Goal: Navigation & Orientation: Find specific page/section

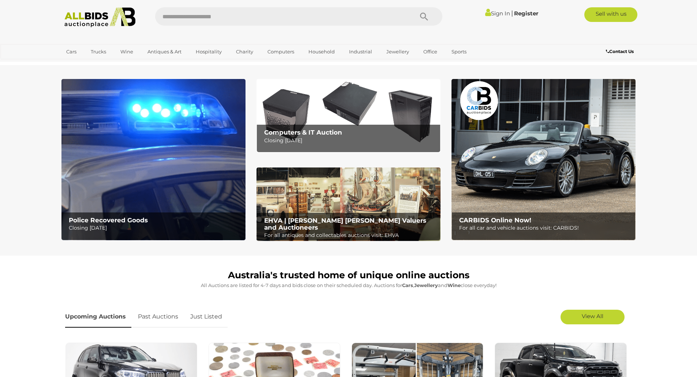
click at [280, 17] on input "text" at bounding box center [280, 16] width 251 height 18
type input "*******"
click at [200, 19] on input "text" at bounding box center [280, 16] width 251 height 18
type input "*******"
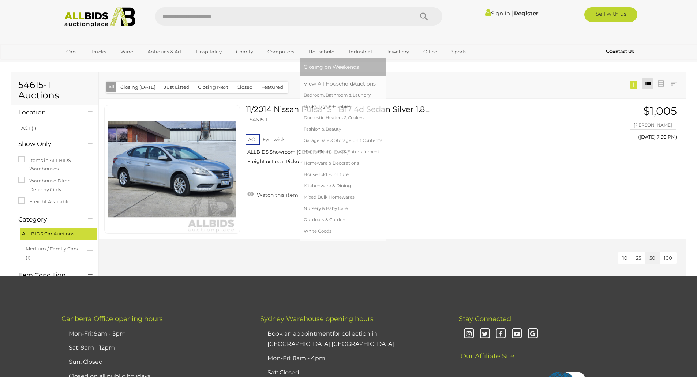
click at [320, 51] on link "Household" at bounding box center [322, 52] width 36 height 12
click at [334, 83] on link "View All Household Auctions" at bounding box center [343, 83] width 79 height 11
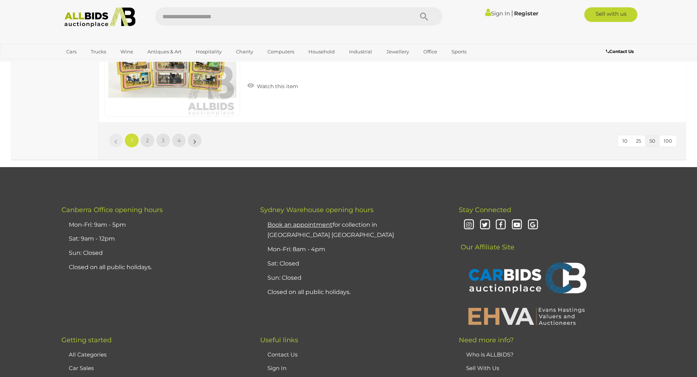
scroll to position [7094, 0]
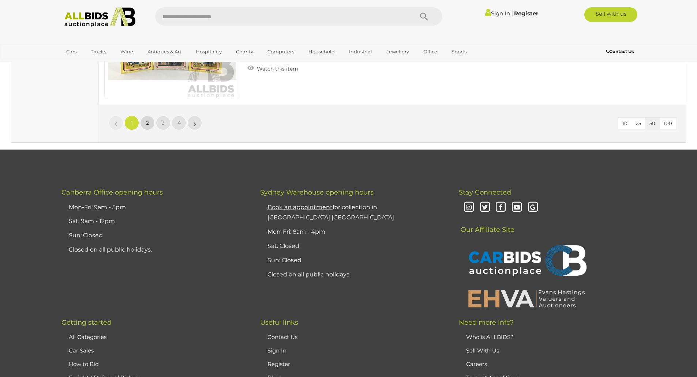
click at [148, 120] on span "2" at bounding box center [147, 123] width 3 height 7
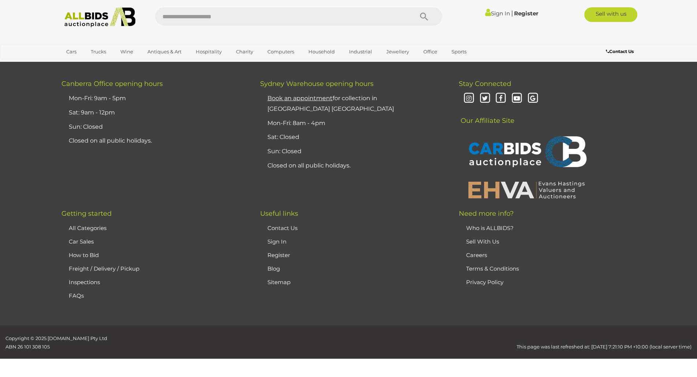
scroll to position [86, 0]
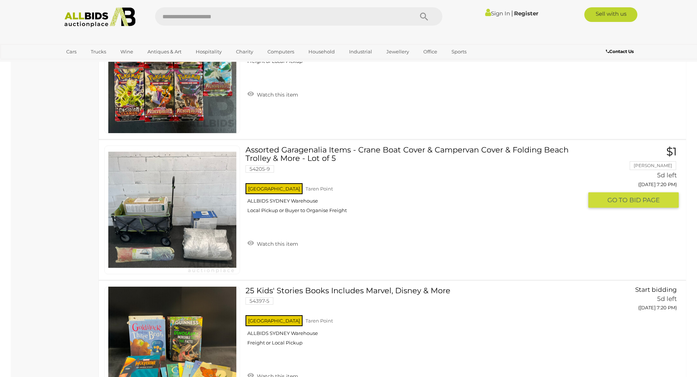
scroll to position [6961, 0]
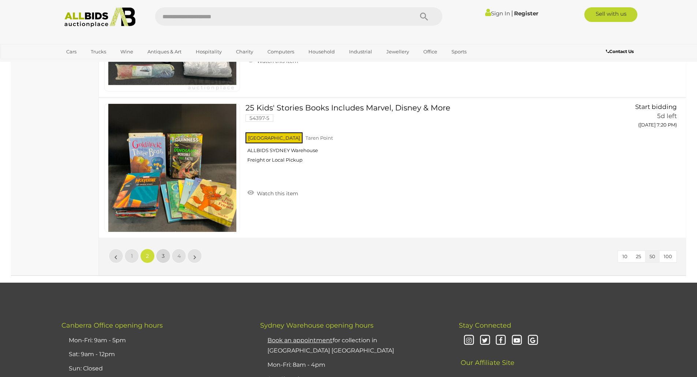
click at [163, 254] on span "3" at bounding box center [163, 256] width 3 height 7
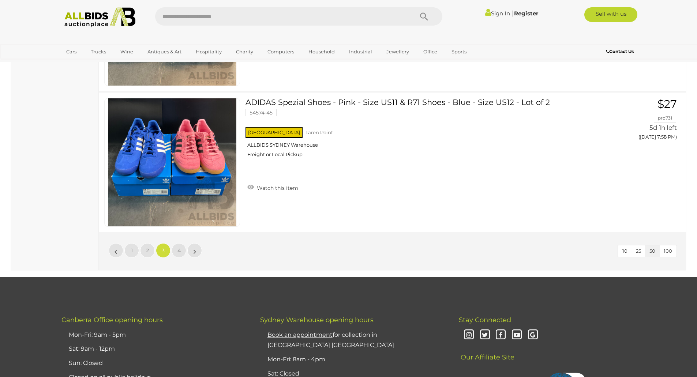
scroll to position [6961, 0]
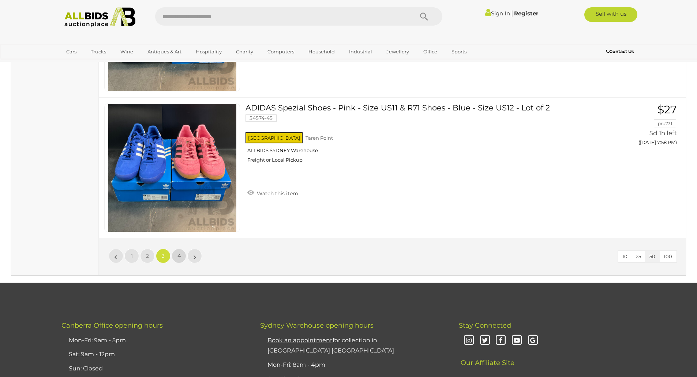
click at [180, 253] on span "4" at bounding box center [178, 256] width 3 height 7
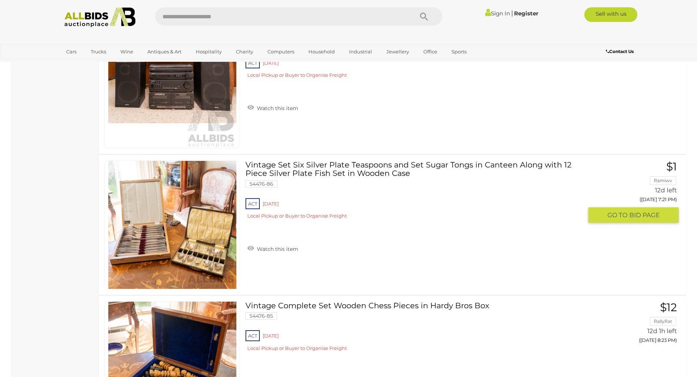
scroll to position [6888, 0]
